Goal: Information Seeking & Learning: Learn about a topic

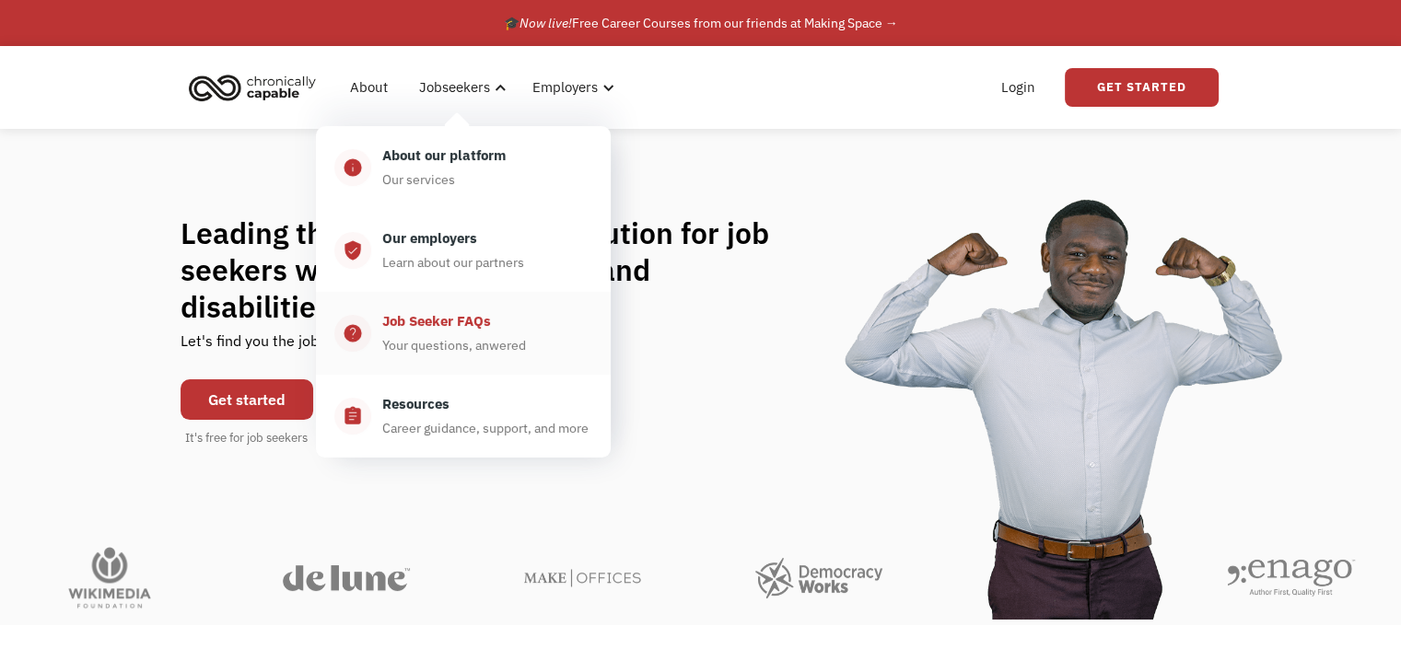
click at [457, 321] on div "Job Seeker FAQs" at bounding box center [436, 321] width 109 height 22
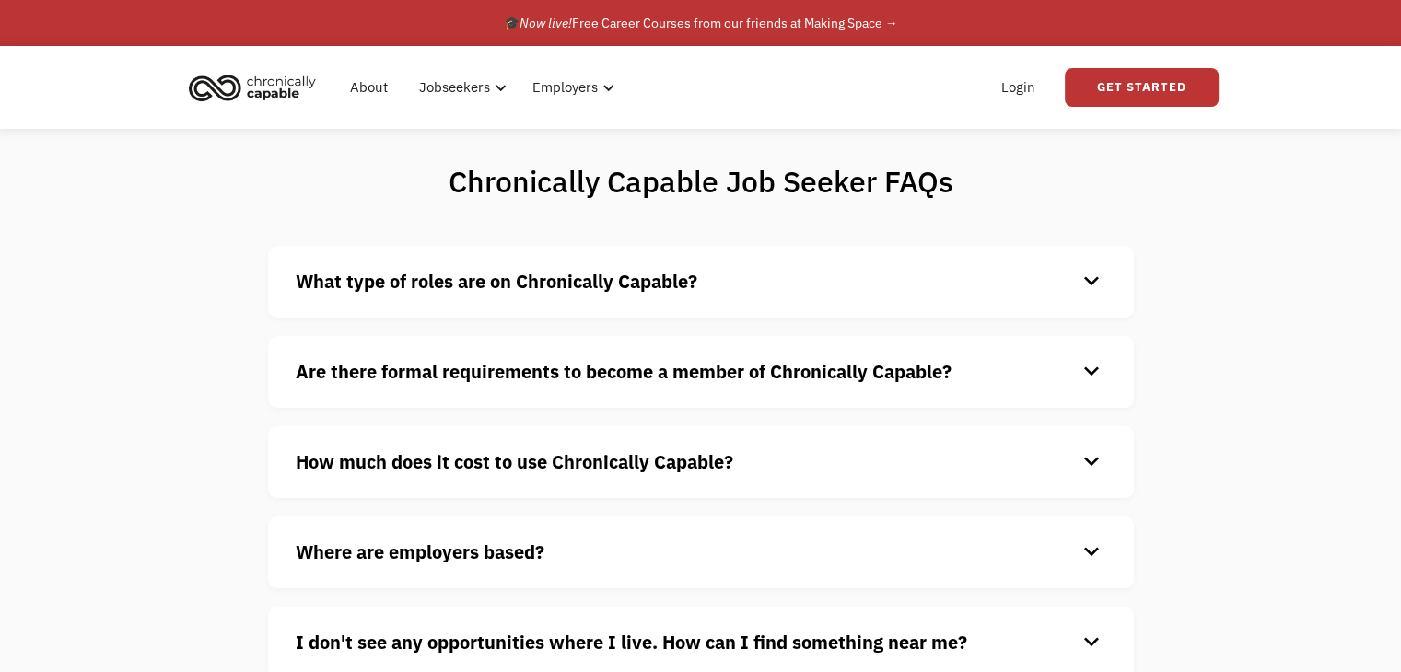
click at [470, 293] on h4 "What type of roles are on Chronically Capable?" at bounding box center [686, 282] width 781 height 28
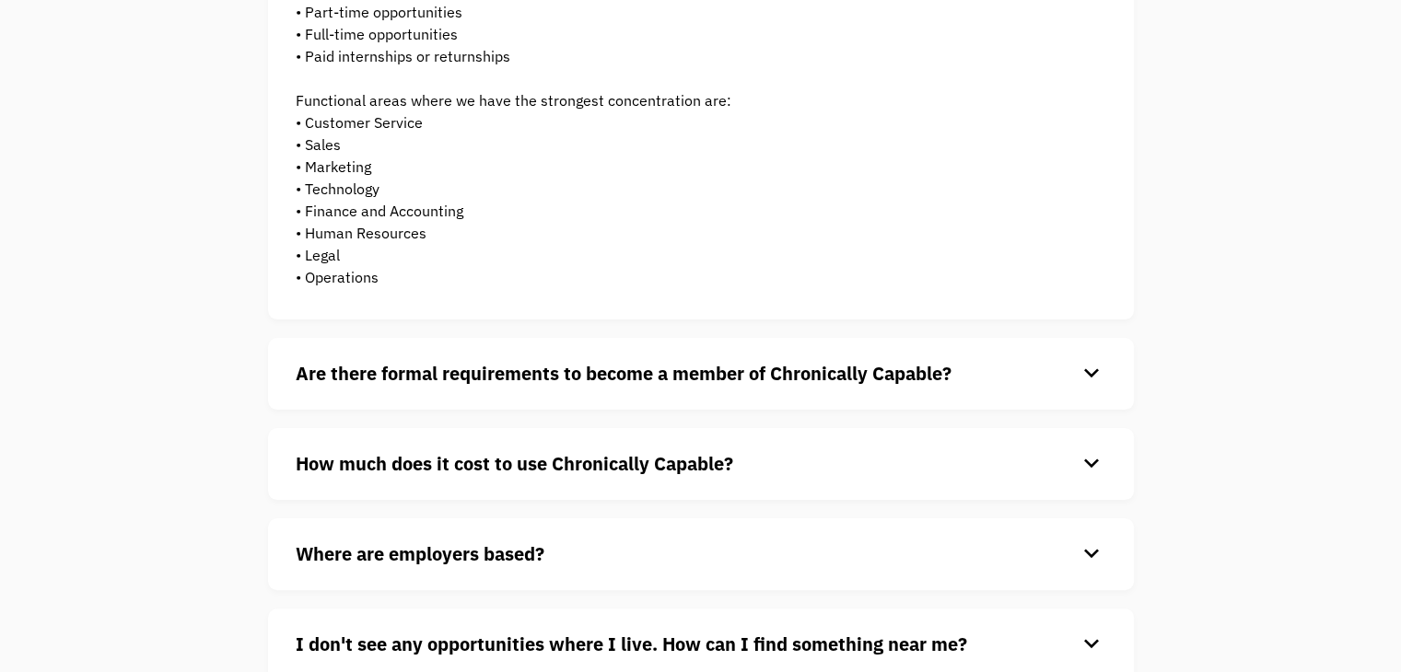
scroll to position [461, 0]
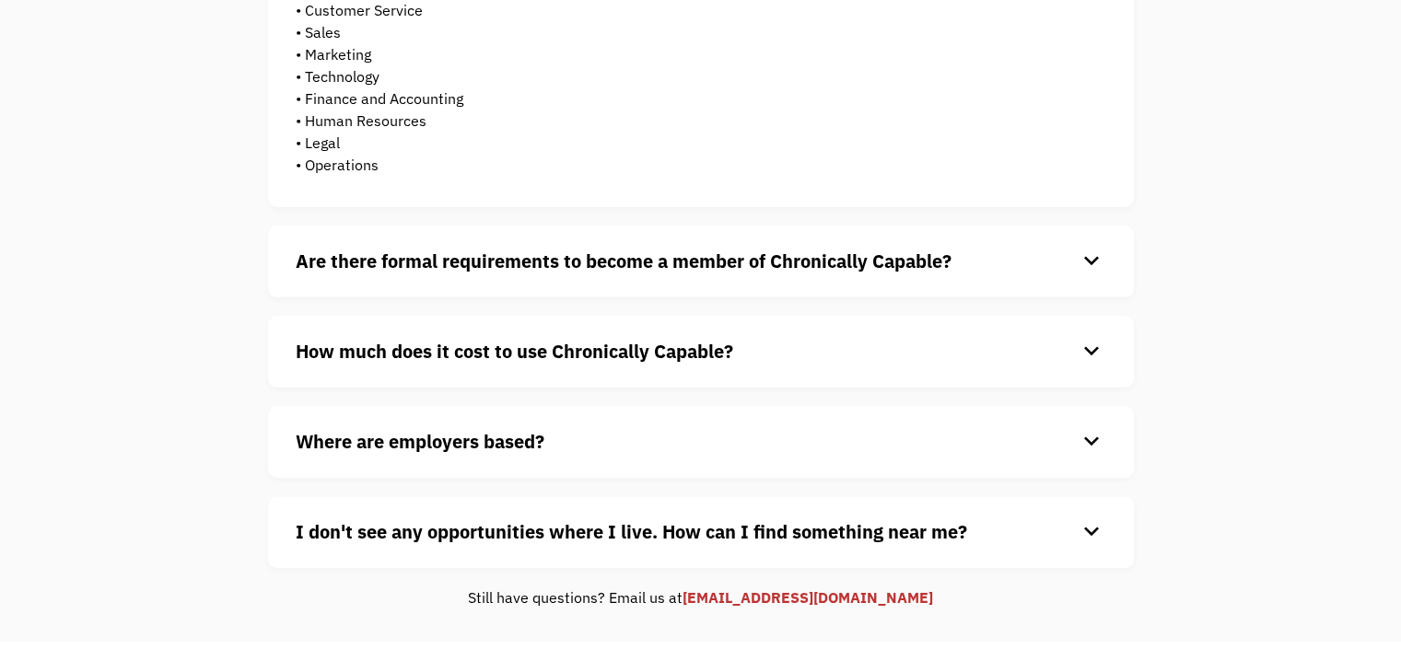
click at [390, 275] on div "Are there formal requirements to become a member of Chronically Capable? keyboa…" at bounding box center [701, 262] width 866 height 72
click at [1095, 258] on div "keyboard_arrow_down" at bounding box center [1091, 262] width 29 height 28
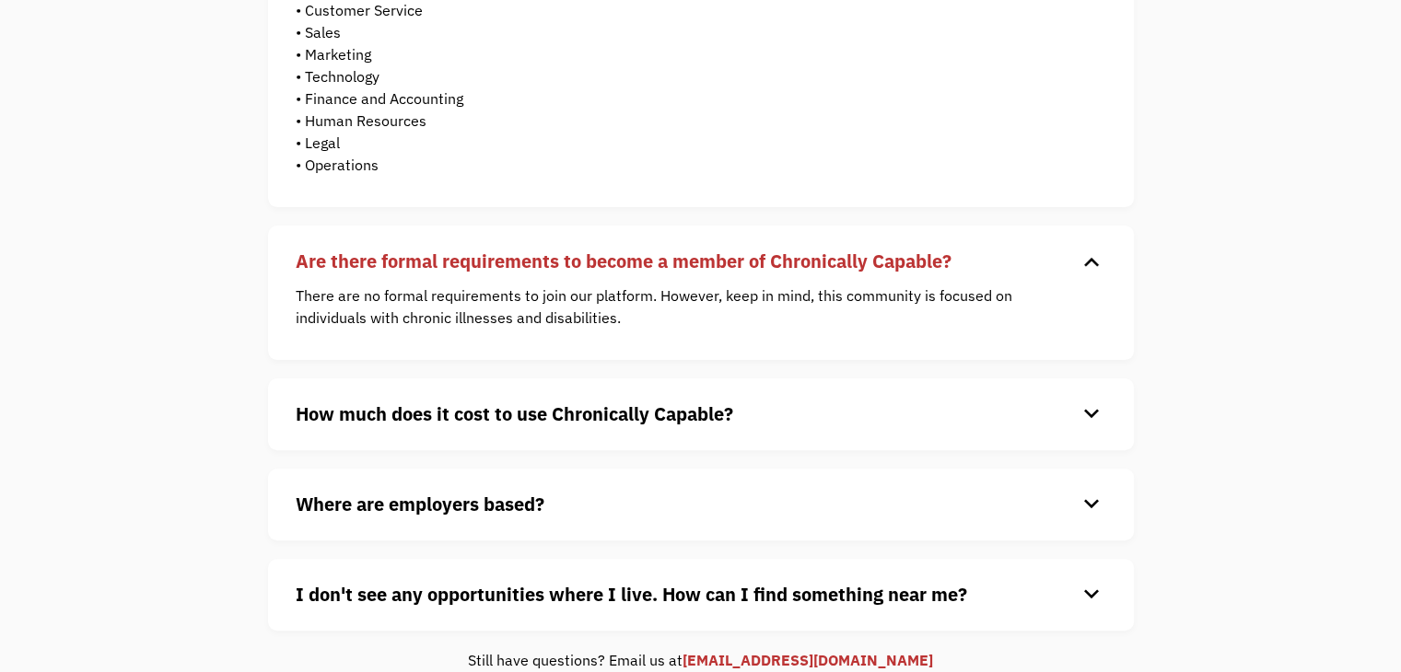
click at [1087, 403] on div "keyboard_arrow_down" at bounding box center [1091, 415] width 29 height 28
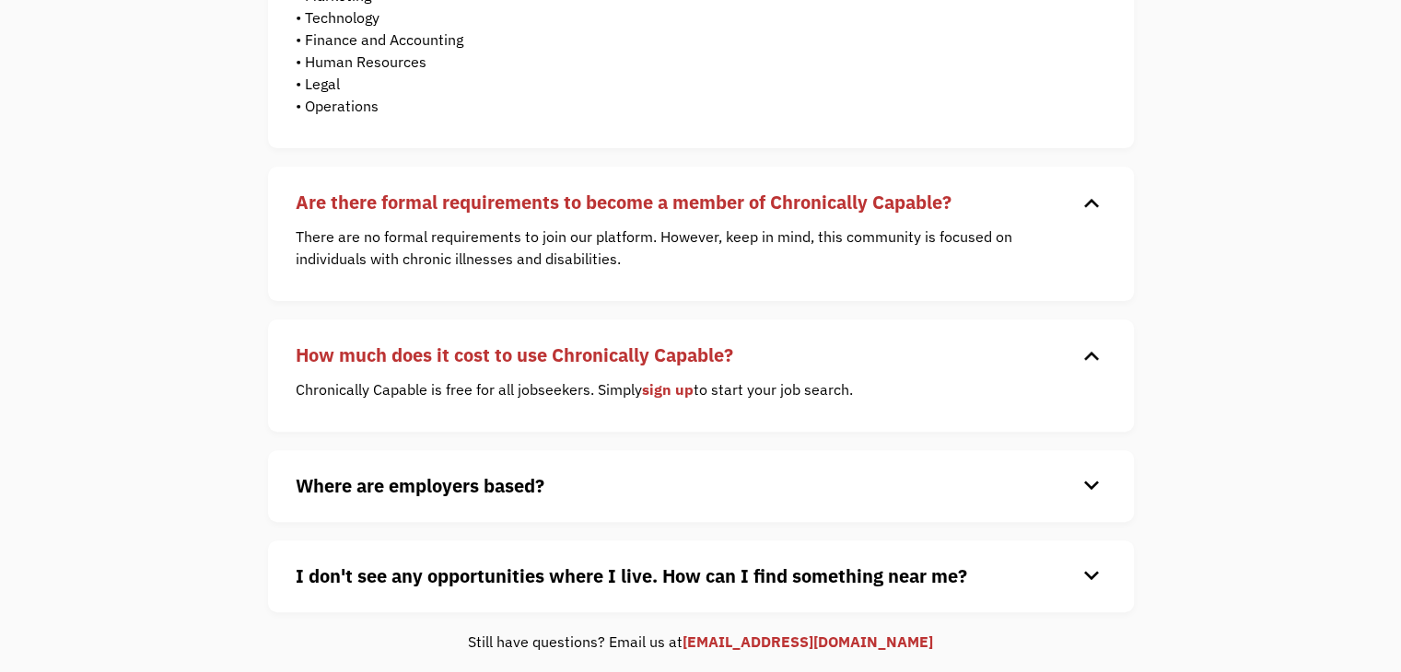
scroll to position [645, 0]
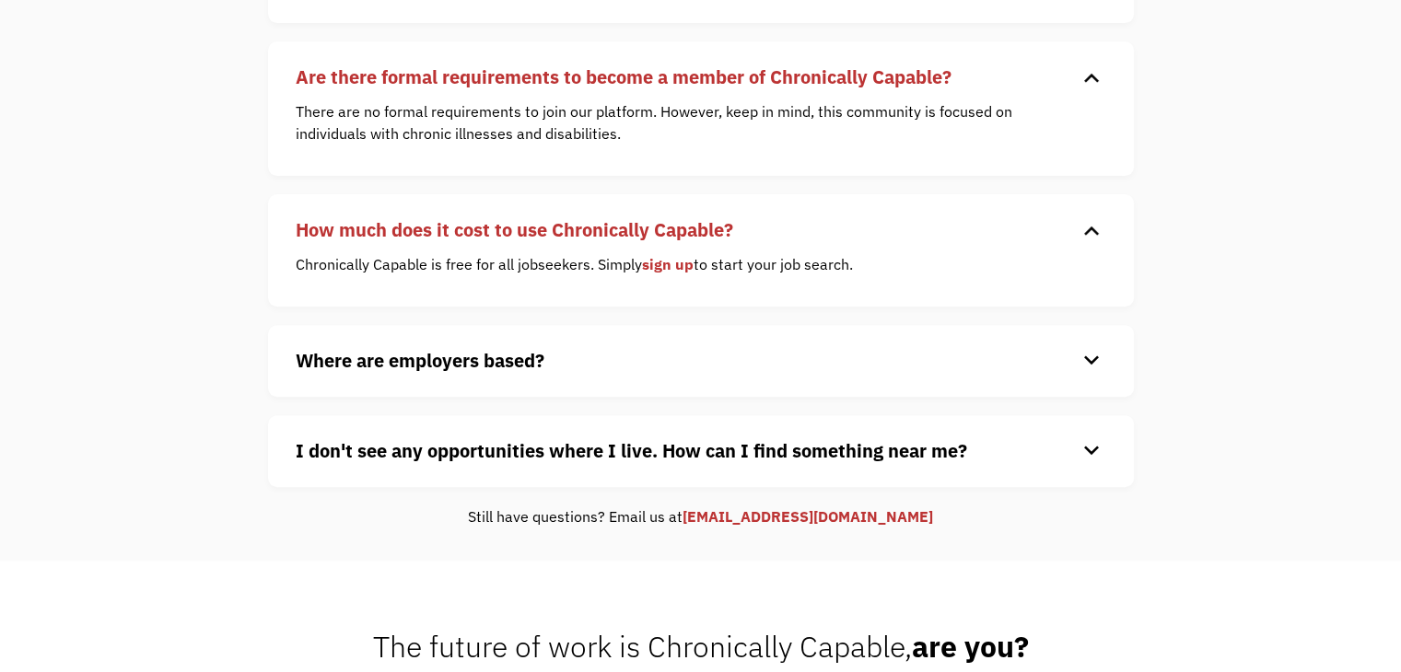
click at [1094, 364] on div "keyboard_arrow_down" at bounding box center [1091, 361] width 29 height 28
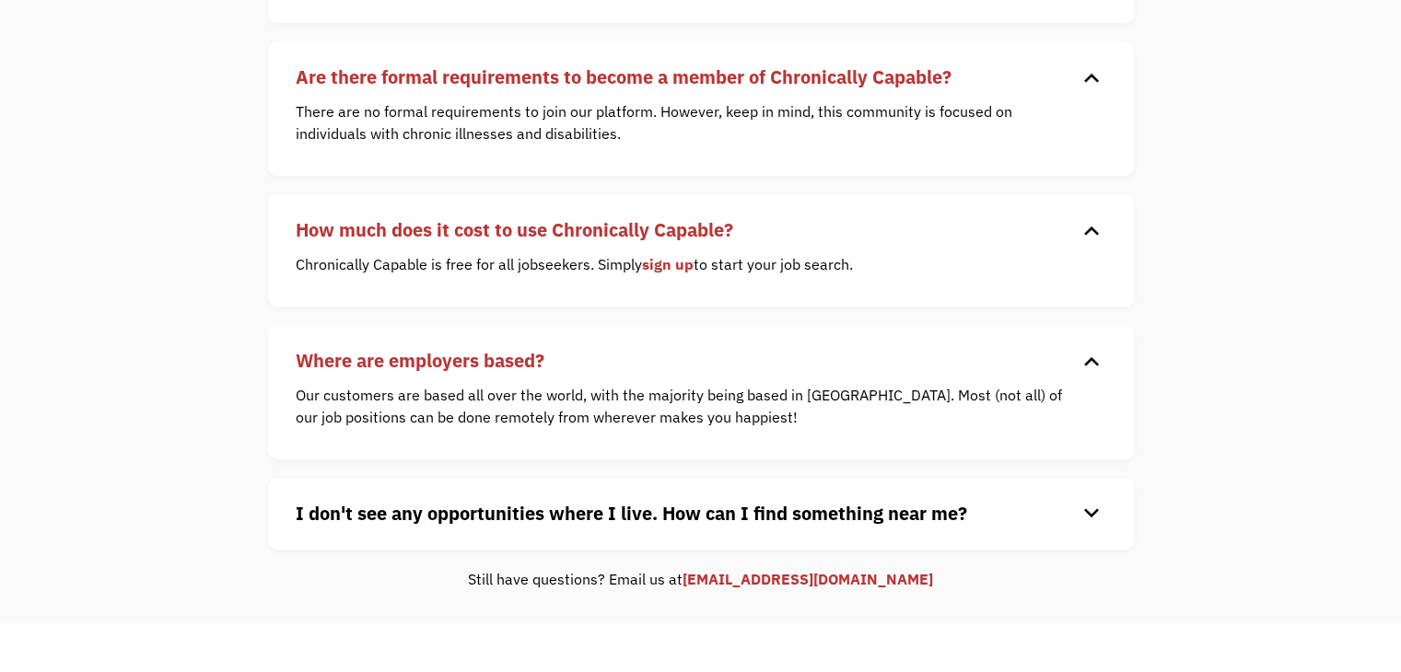
click at [1080, 500] on div "keyboard_arrow_down" at bounding box center [1091, 514] width 29 height 28
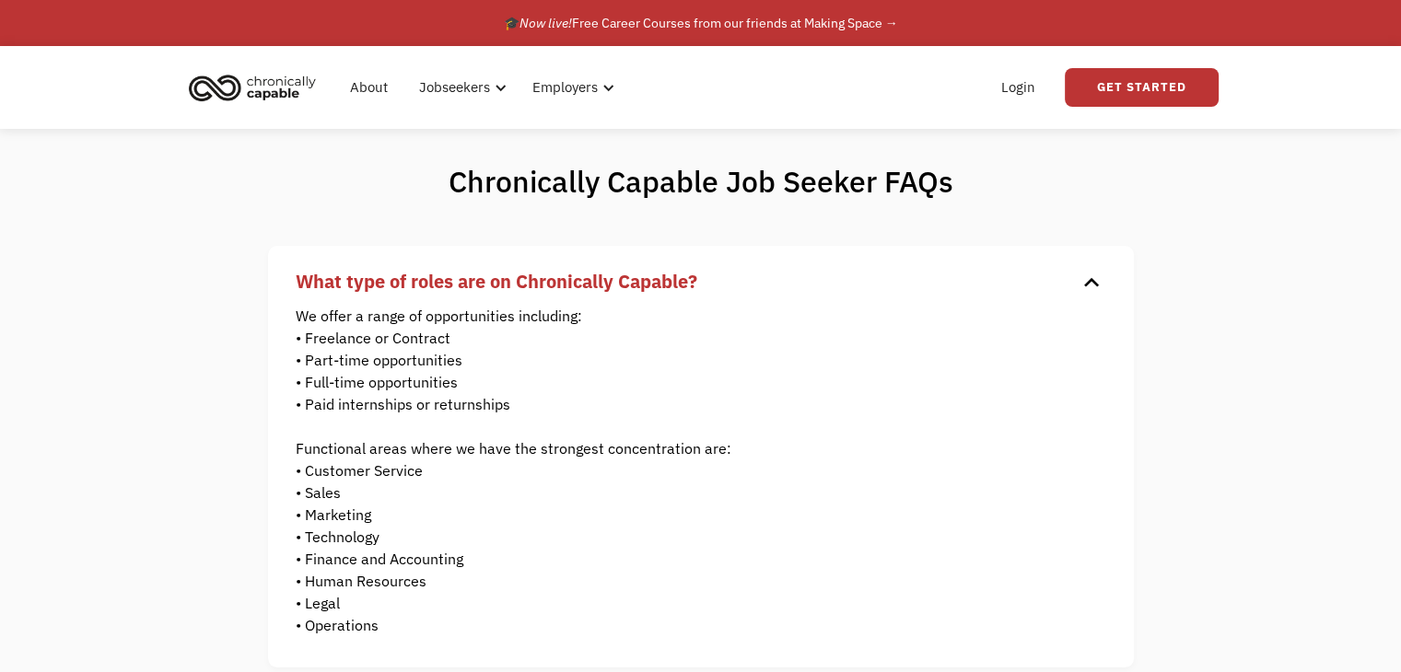
scroll to position [0, 0]
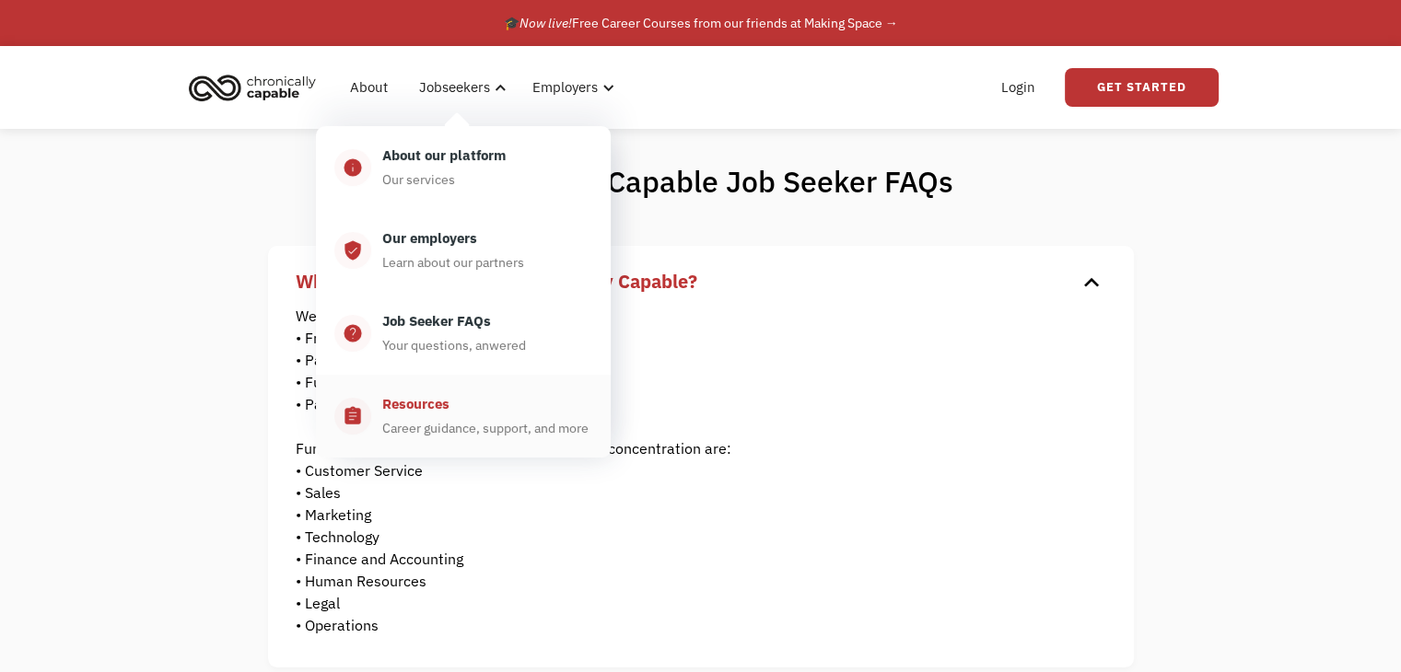
click at [387, 410] on div "Resources" at bounding box center [415, 404] width 67 height 22
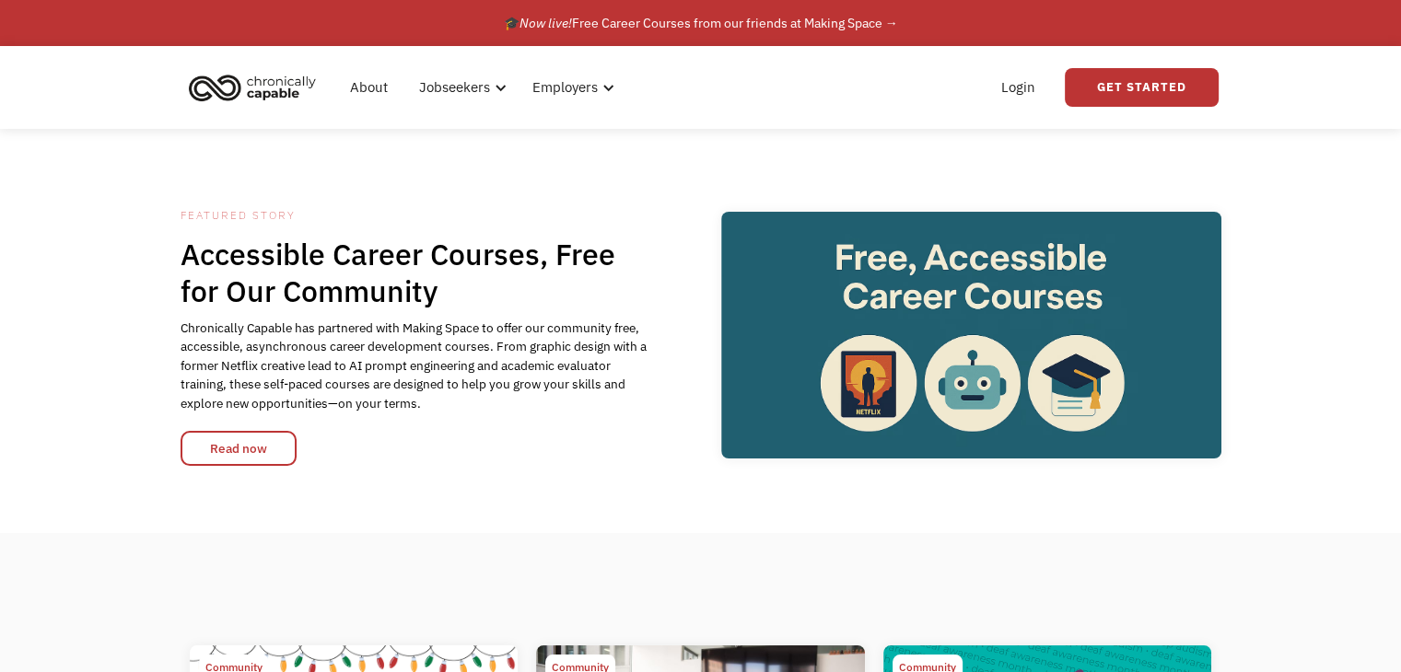
click at [88, 240] on div "Featured Story Accessible Career Courses, Free for Our Community Chronically Ca…" at bounding box center [700, 331] width 1401 height 404
click at [242, 441] on link "Read now" at bounding box center [239, 448] width 116 height 35
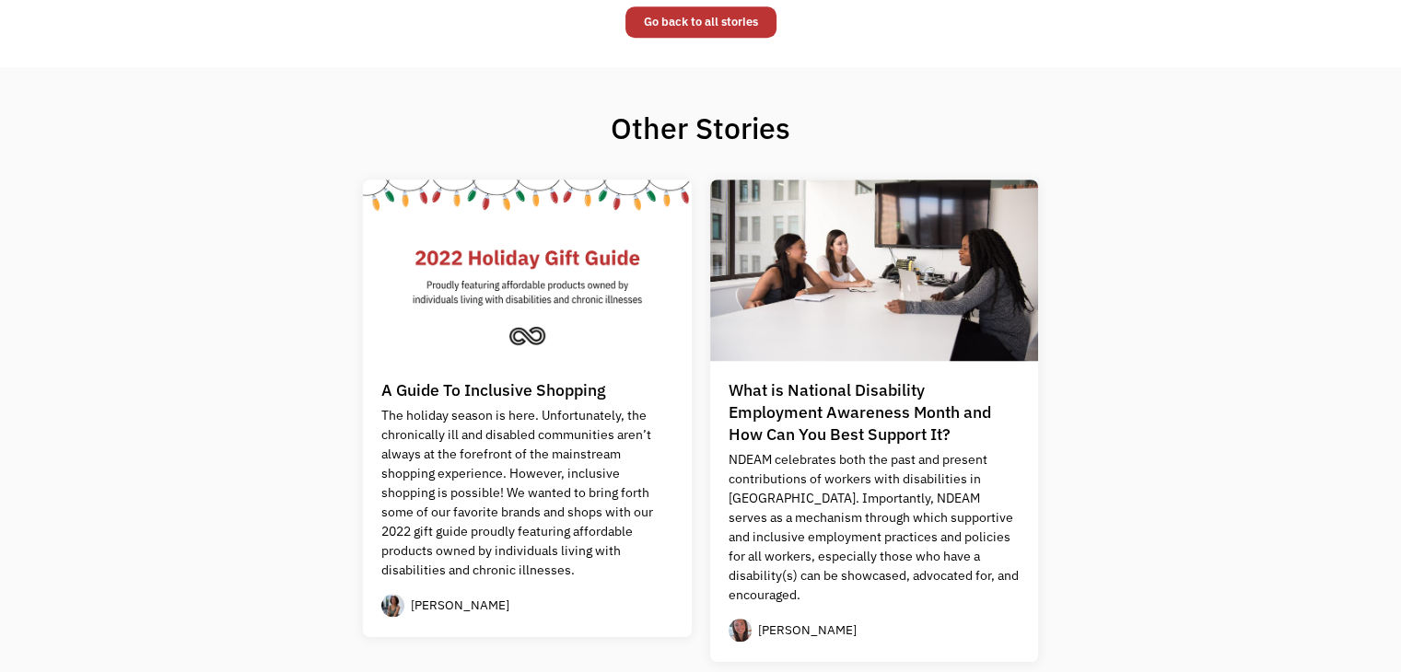
scroll to position [1566, 0]
